Goal: Information Seeking & Learning: Learn about a topic

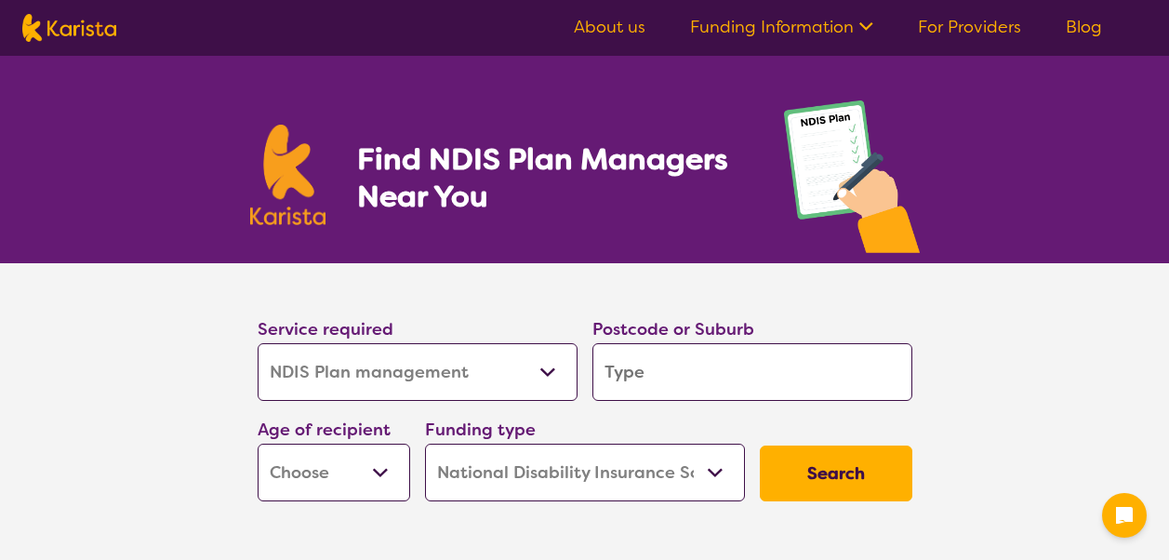
select select "NDIS Plan management"
select select "NDIS"
select select "NDIS Plan management"
select select "NDIS"
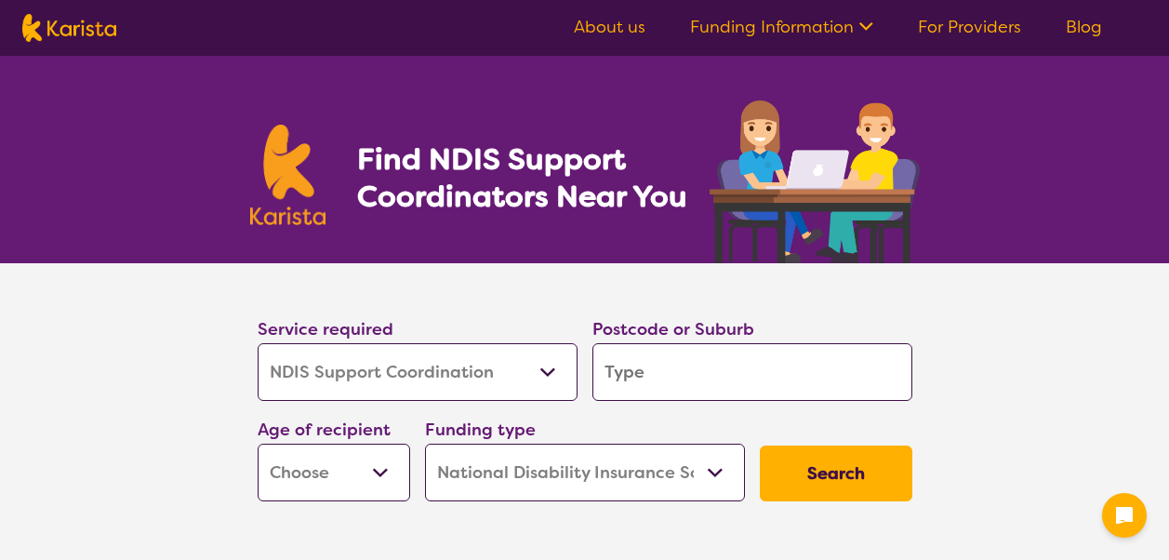
select select "NDIS Support Coordination"
select select "NDIS"
select select "NDIS Support Coordination"
select select "NDIS"
click at [551, 375] on select "Allied Health Assistant Assessment (ADHD or Autism) Behaviour support Counselli…" at bounding box center [418, 372] width 320 height 58
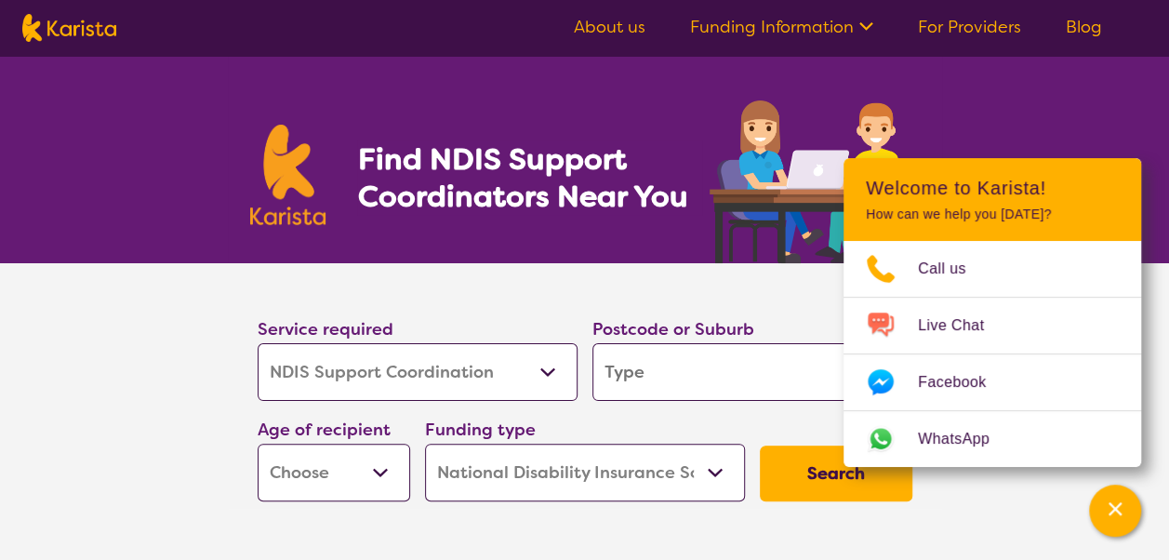
click at [644, 373] on input "search" at bounding box center [753, 372] width 320 height 58
type input "3"
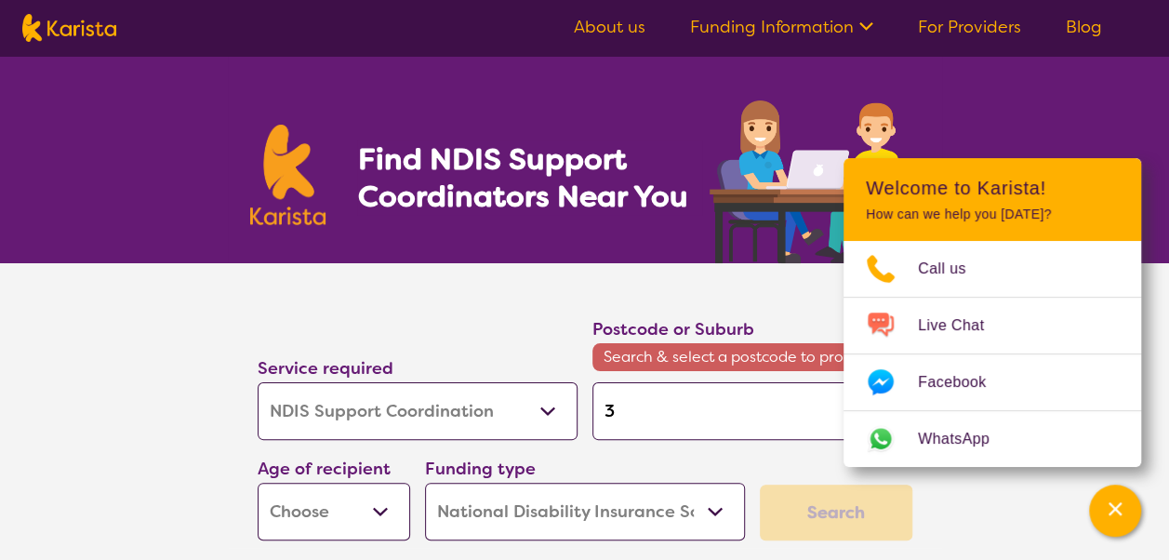
type input "31"
type input "313"
type input "3136"
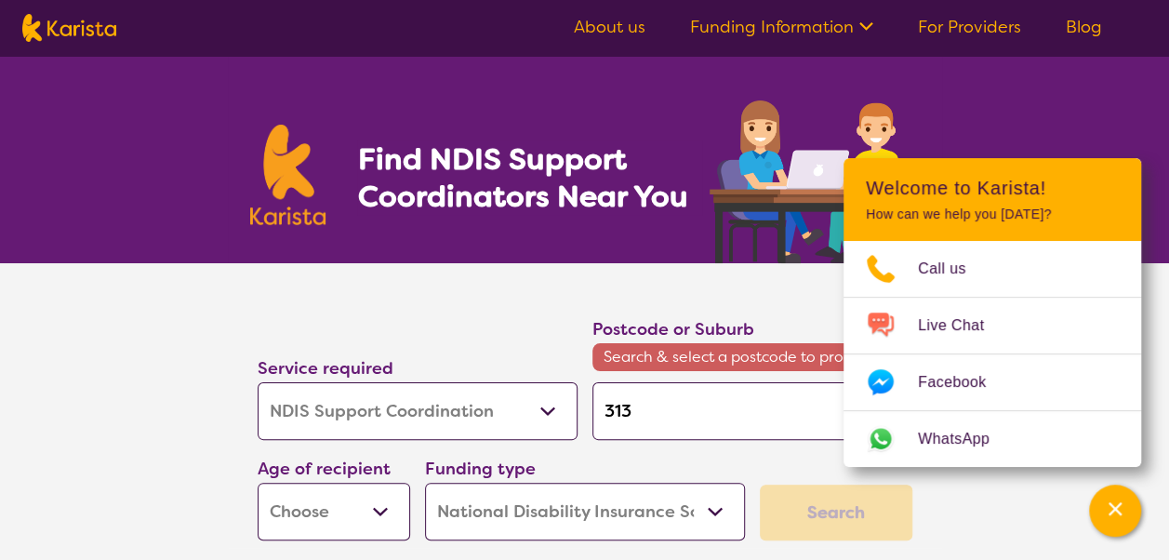
type input "3136"
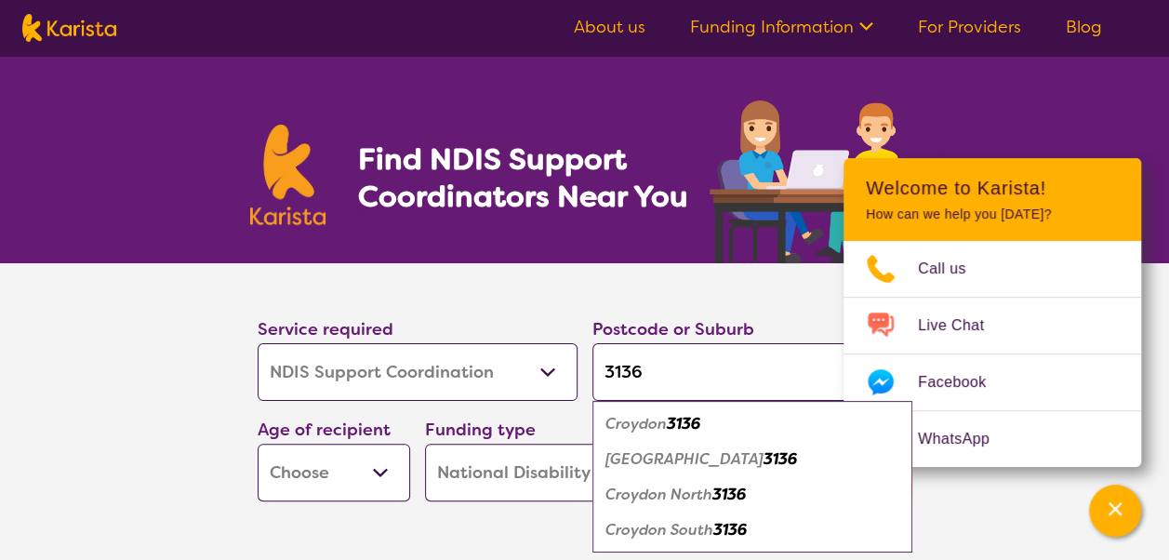
type input "3136"
click at [664, 424] on em "Croydon" at bounding box center [636, 424] width 61 height 20
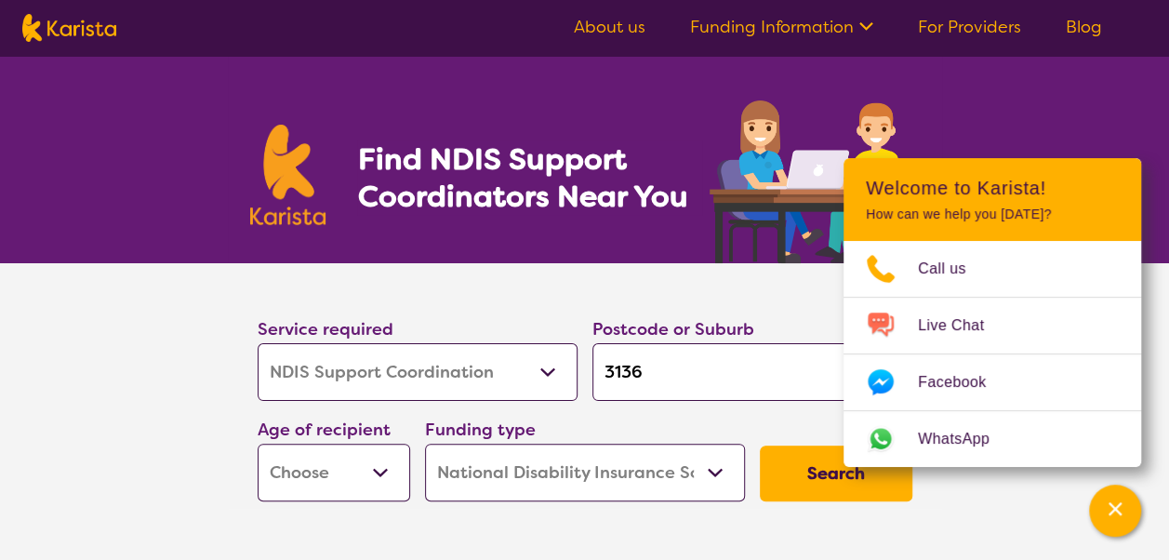
click at [834, 474] on button "Search" at bounding box center [836, 474] width 153 height 56
click at [366, 478] on select "Early Childhood - 0 to 9 Child - 10 to 11 Adolescent - 12 to 17 Adult - 18 to 6…" at bounding box center [334, 473] width 153 height 58
select select "CH"
click at [258, 444] on select "Early Childhood - 0 to 9 Child - 10 to 11 Adolescent - 12 to 17 Adult - 18 to 6…" at bounding box center [334, 473] width 153 height 58
select select "CH"
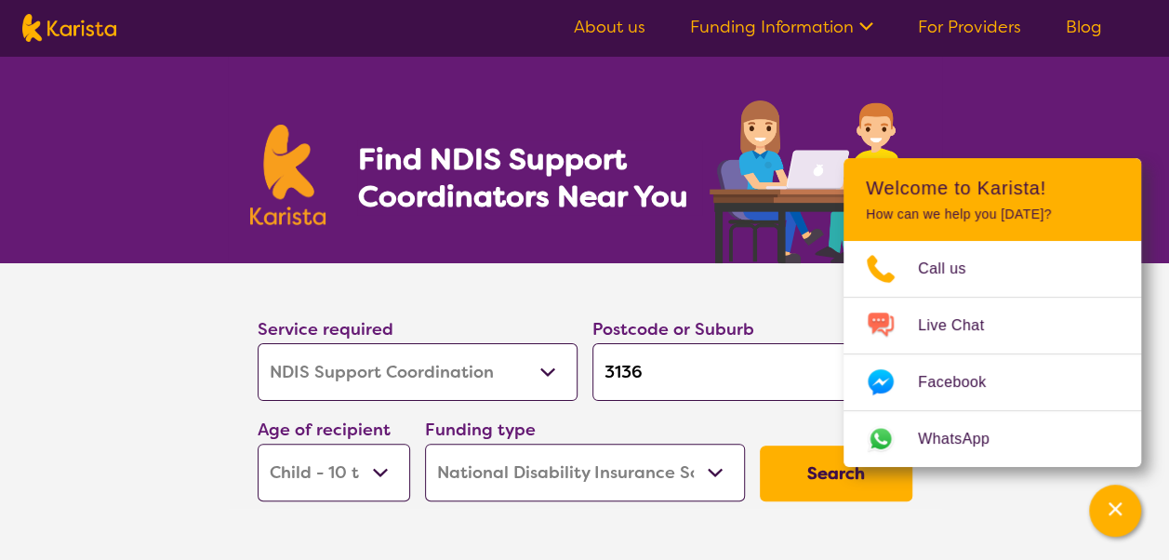
click at [804, 479] on button "Search" at bounding box center [836, 474] width 153 height 56
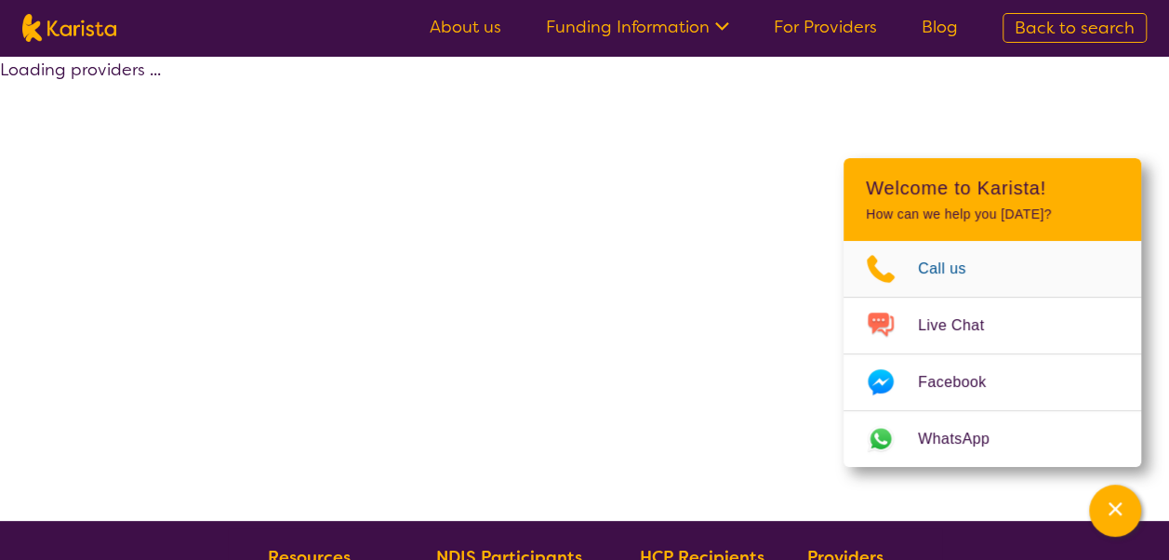
select select "by_score"
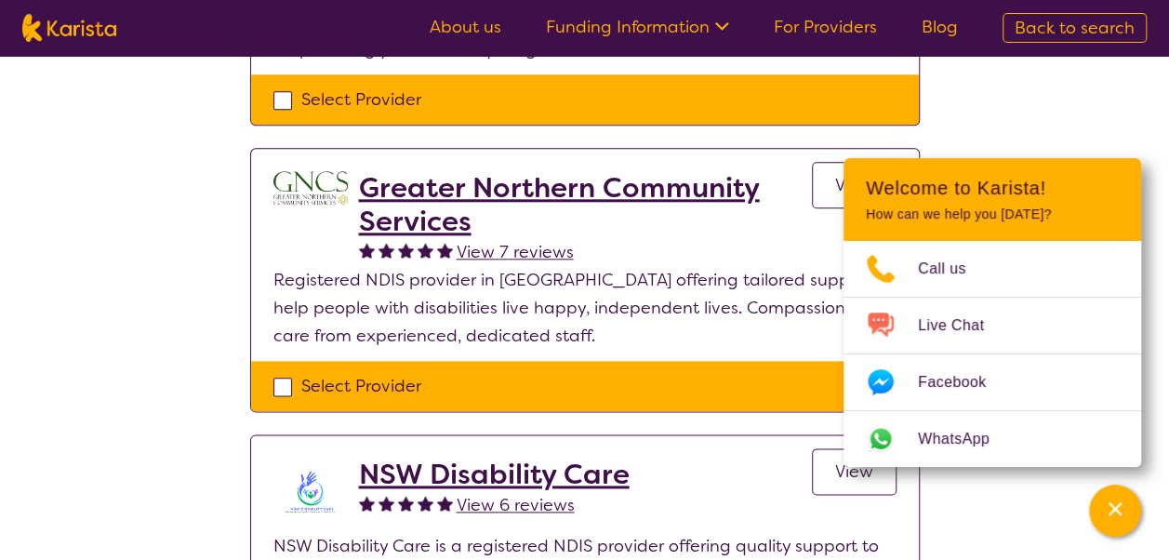
scroll to position [1023, 0]
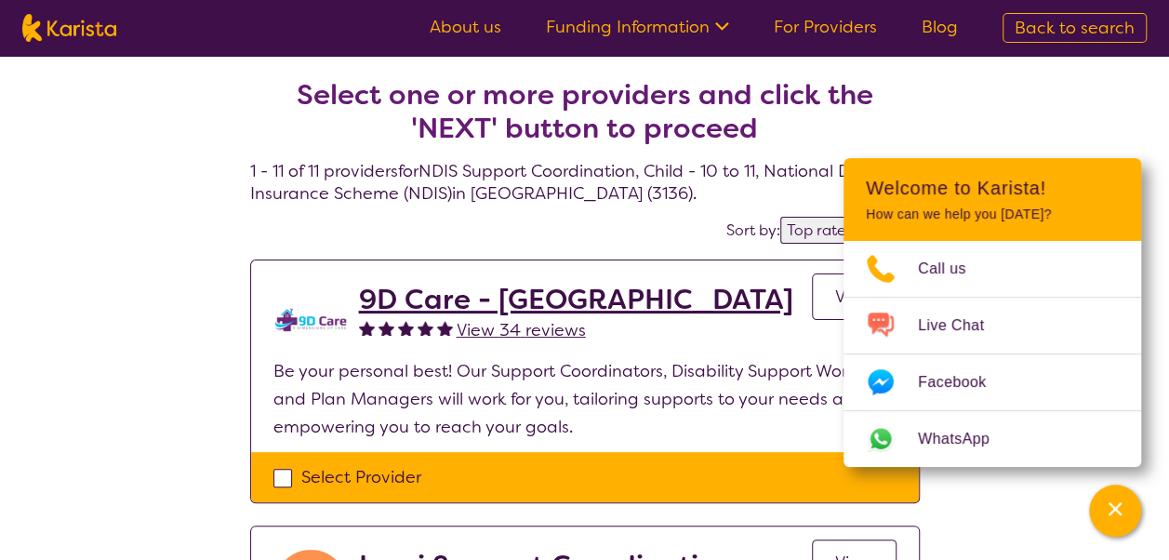
select select "NDIS Support Coordination"
select select "CH"
select select "NDIS"
select select "NDIS Support Coordination"
select select "CH"
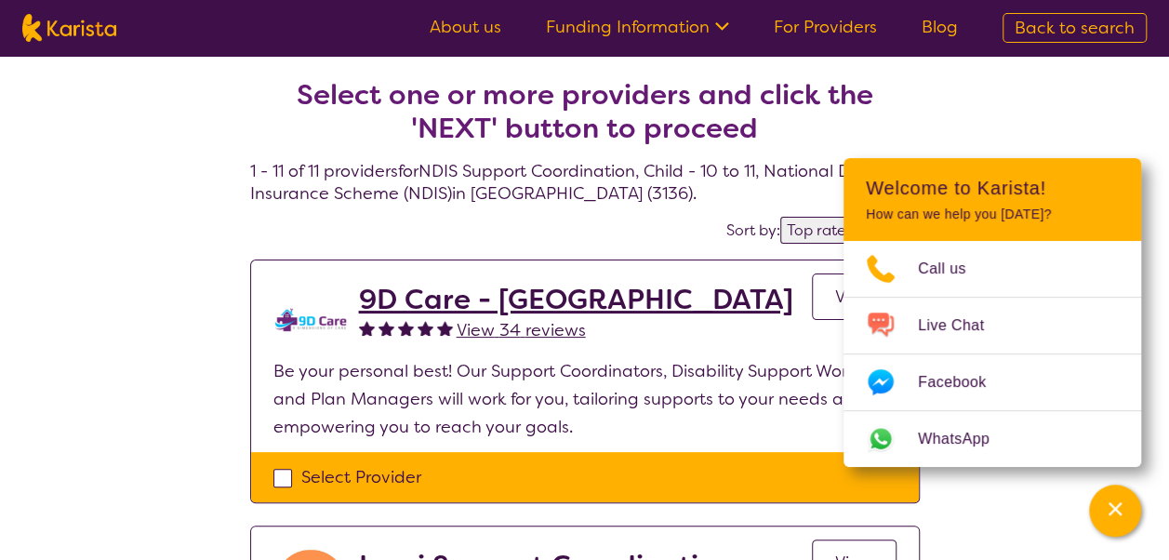
select select "NDIS"
